Goal: Task Accomplishment & Management: Manage account settings

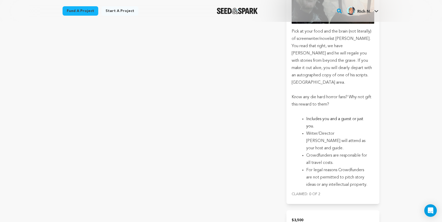
scroll to position [6079, 0]
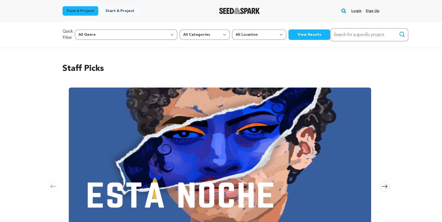
click at [361, 13] on link "Login" at bounding box center [357, 11] width 10 height 8
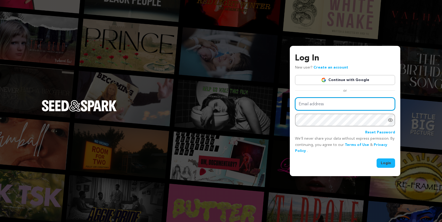
type input "[EMAIL_ADDRESS][DOMAIN_NAME]"
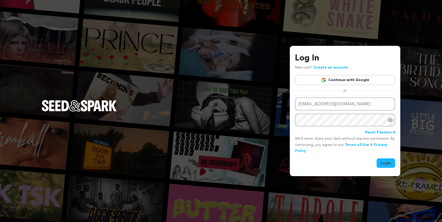
click at [384, 163] on button "Login" at bounding box center [386, 163] width 19 height 9
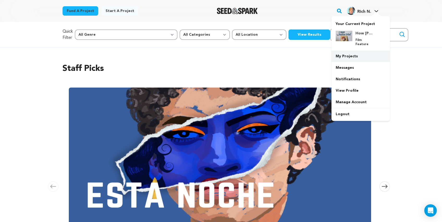
click at [347, 53] on link "My Projects" at bounding box center [361, 56] width 58 height 11
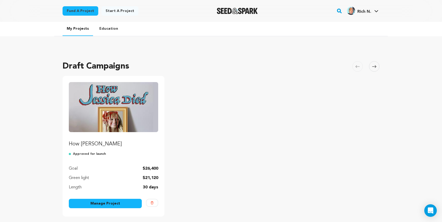
click at [113, 204] on link "Manage Project" at bounding box center [105, 203] width 73 height 9
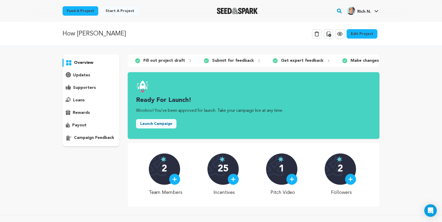
click at [340, 32] on icon at bounding box center [340, 34] width 6 height 6
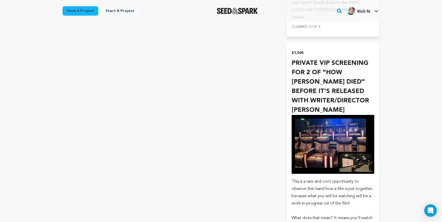
scroll to position [3747, 0]
